Goal: Information Seeking & Learning: Learn about a topic

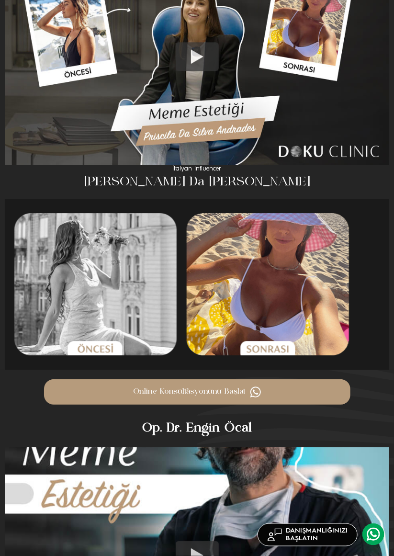
scroll to position [1555, 0]
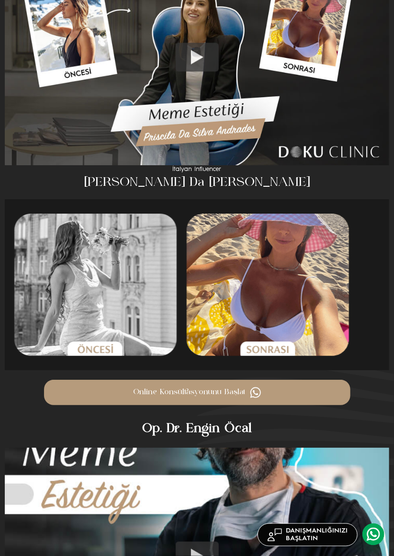
click at [217, 419] on h4 "Op. Dr. Engin Öcal" at bounding box center [197, 428] width 384 height 19
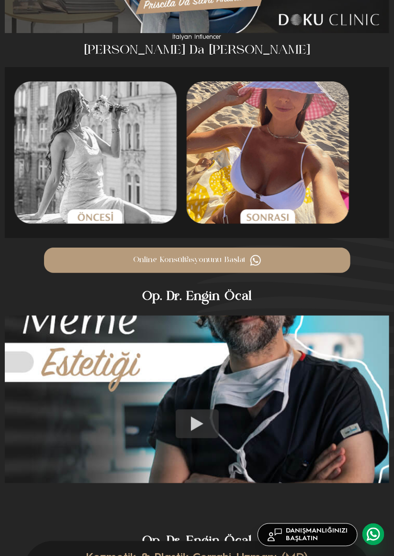
scroll to position [1712, 0]
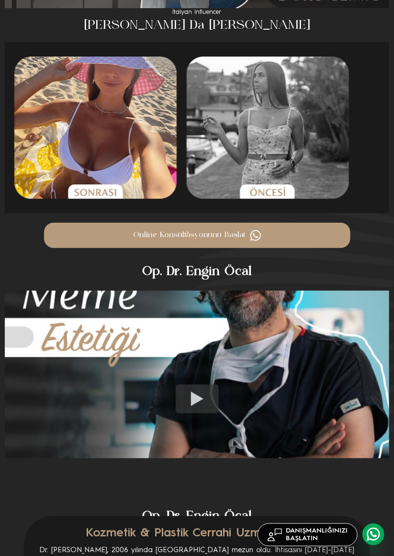
click at [256, 230] on img at bounding box center [255, 235] width 11 height 11
click at [228, 347] on img at bounding box center [197, 375] width 384 height 168
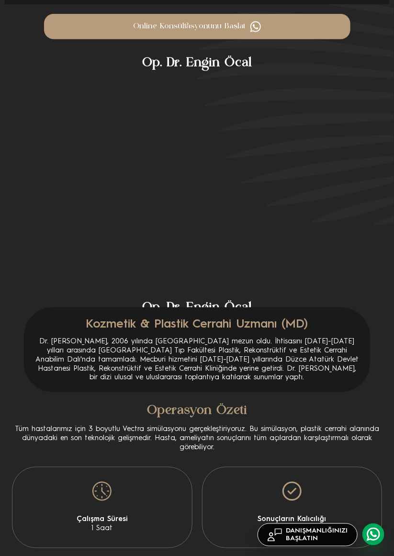
scroll to position [1920, 0]
click at [228, 298] on h4 "Op. Dr. Engin Öcal" at bounding box center [197, 307] width 384 height 19
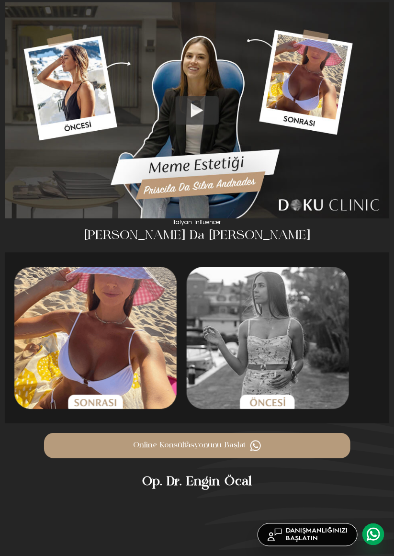
scroll to position [1408, 0]
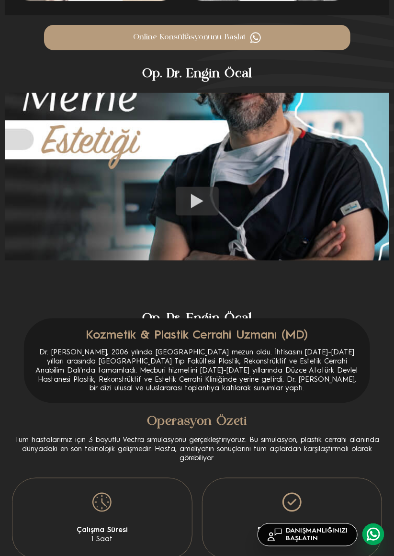
scroll to position [1909, 0]
click at [270, 191] on img at bounding box center [197, 177] width 384 height 168
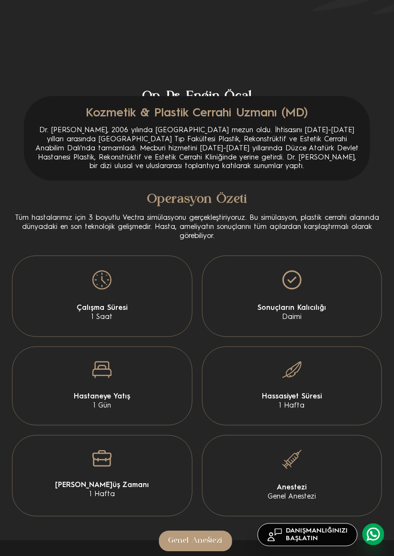
scroll to position [2132, 0]
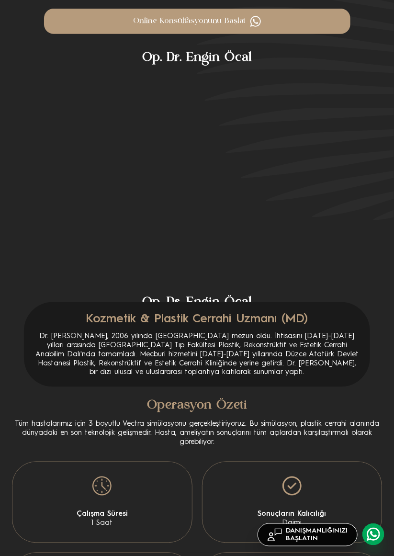
click at [240, 324] on div "Kozmetik & Plastik Cerrahi Uzmanı (MD) Dr. Engin Öcal, 2006 yılında İstanbul Ün…" at bounding box center [197, 344] width 346 height 85
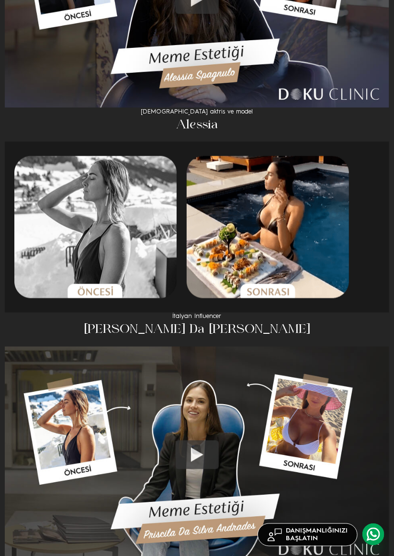
scroll to position [976, 0]
